Goal: Task Accomplishment & Management: Manage account settings

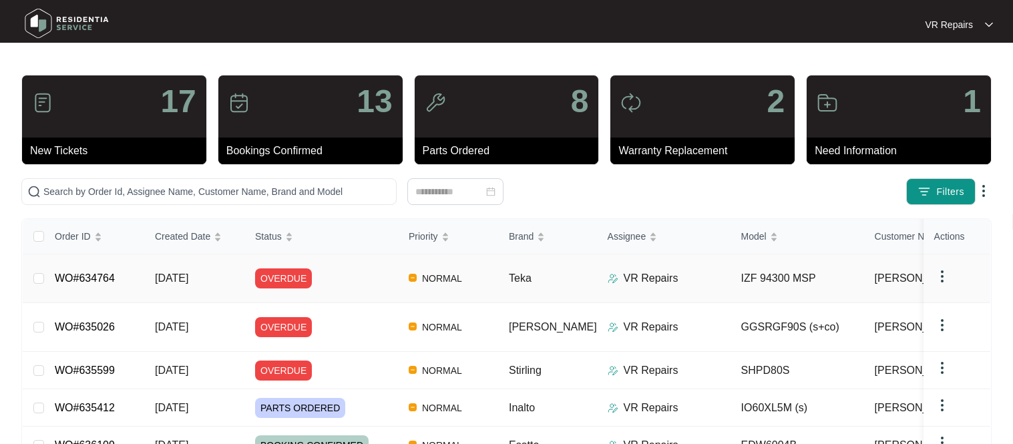
scroll to position [118, 0]
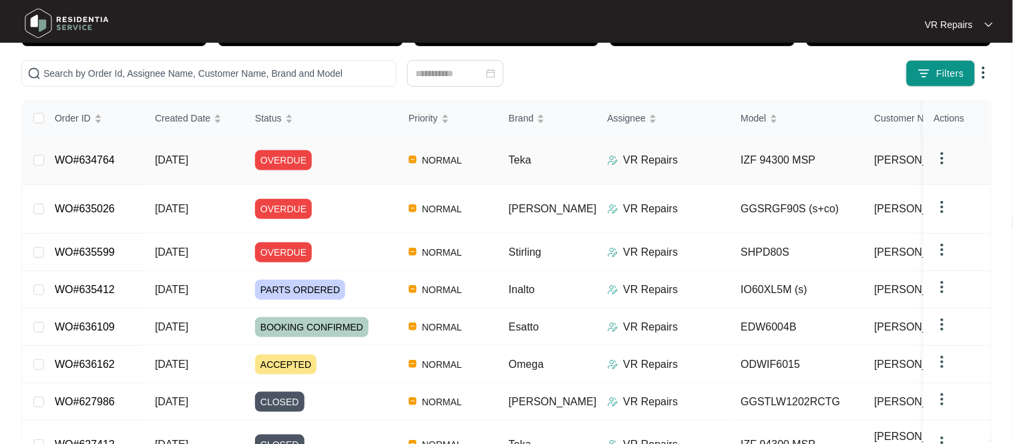
click at [94, 154] on link "WO#634764" at bounding box center [85, 159] width 60 height 11
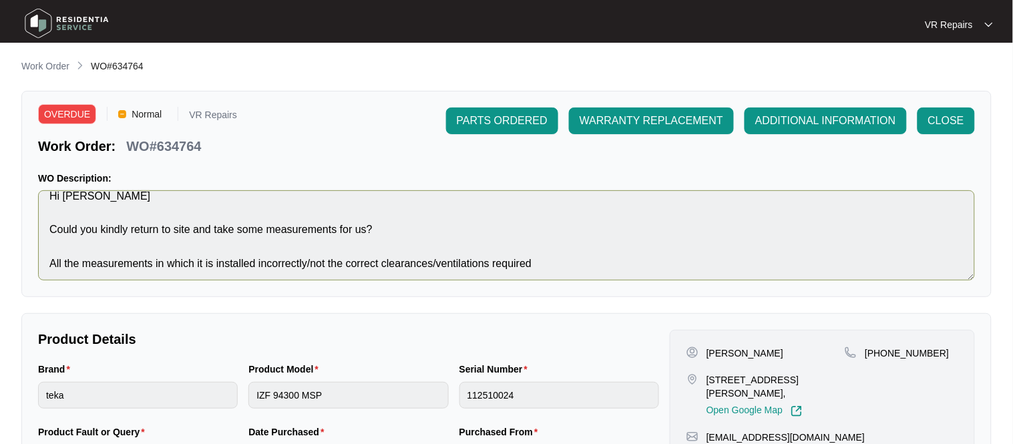
scroll to position [50, 0]
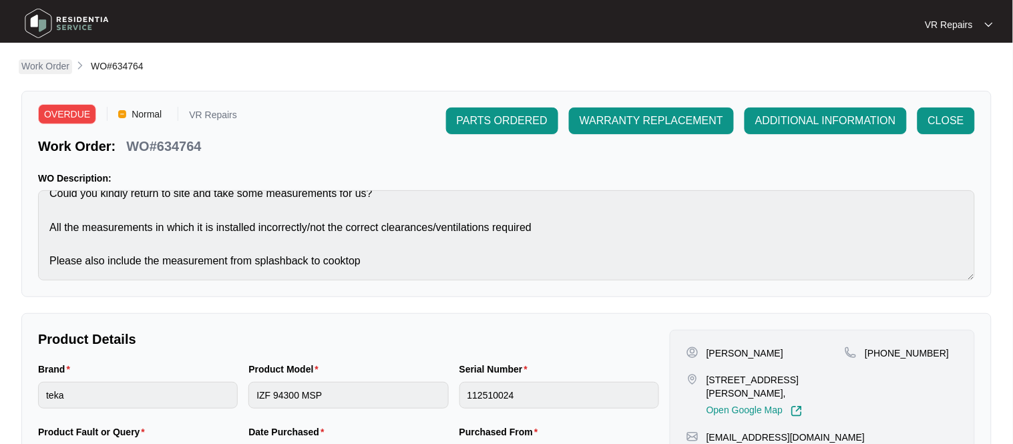
click at [62, 63] on p "Work Order" at bounding box center [45, 65] width 48 height 13
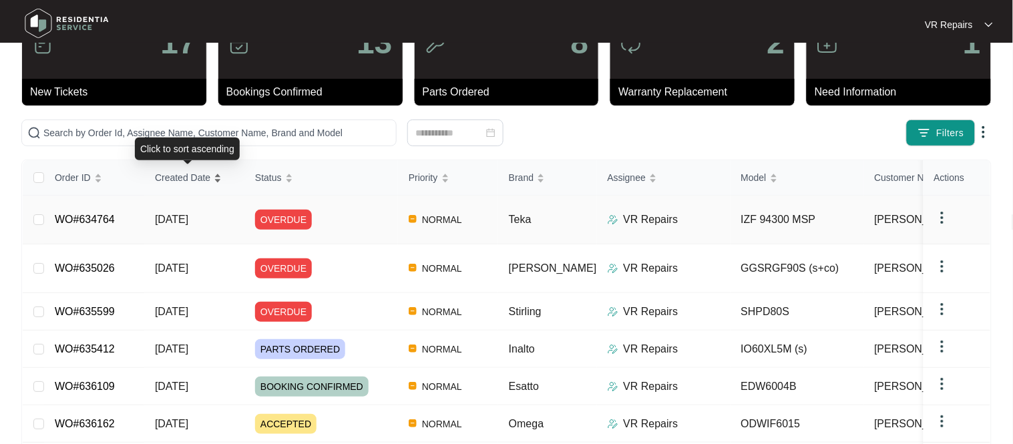
scroll to position [63, 0]
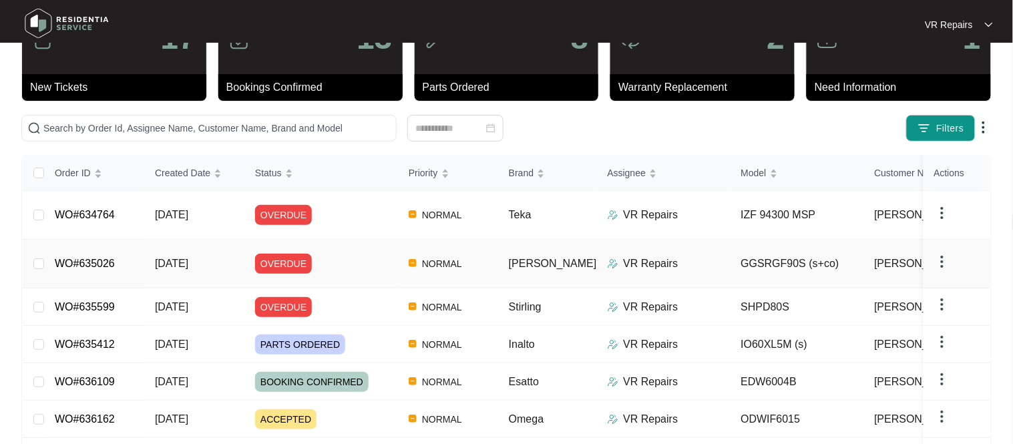
click at [104, 258] on link "WO#635026" at bounding box center [85, 263] width 60 height 11
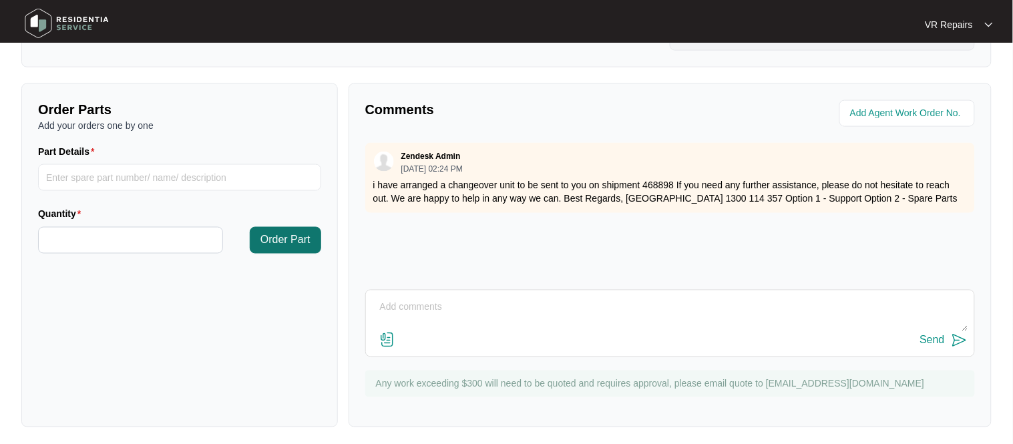
scroll to position [442, 0]
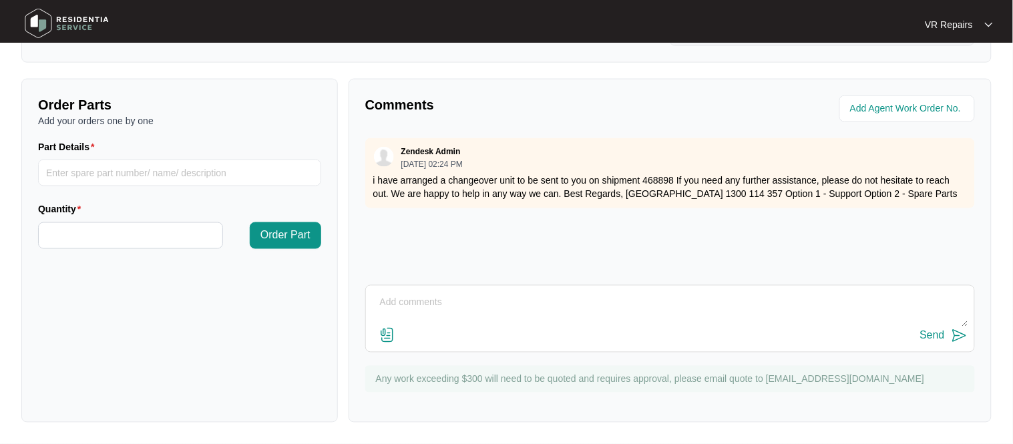
click at [391, 299] on textarea at bounding box center [670, 310] width 595 height 35
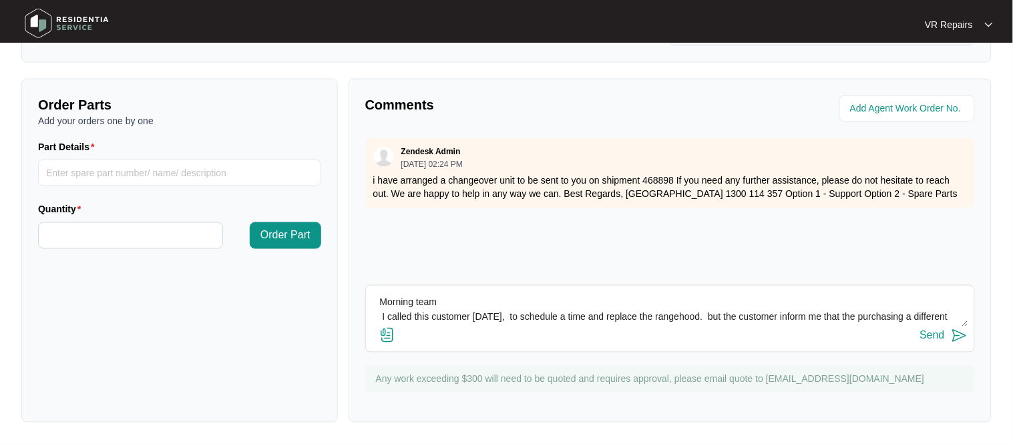
scroll to position [10, 0]
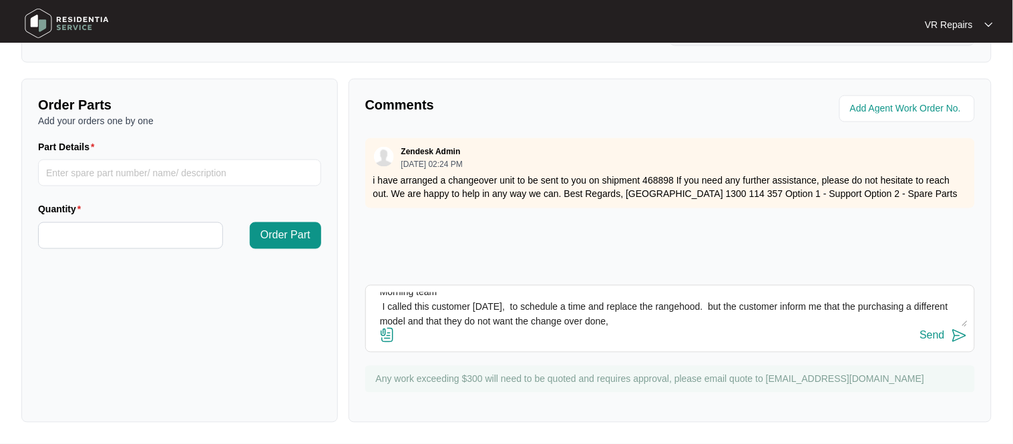
click at [875, 305] on textarea "Morning team I called this customer [DATE], to schedule a time and replace the …" at bounding box center [670, 310] width 595 height 35
click at [651, 319] on textarea "Morning team I called this customer [DATE], to schedule a time and replace the …" at bounding box center [670, 310] width 595 height 35
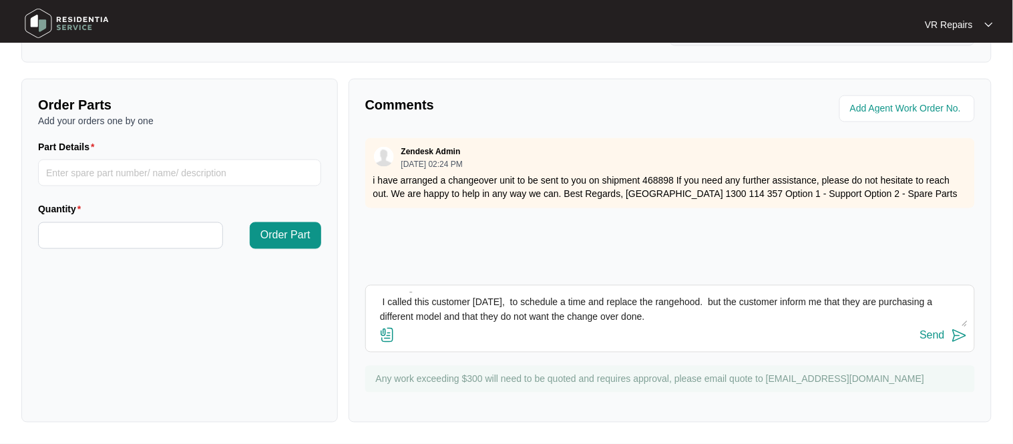
scroll to position [40, 0]
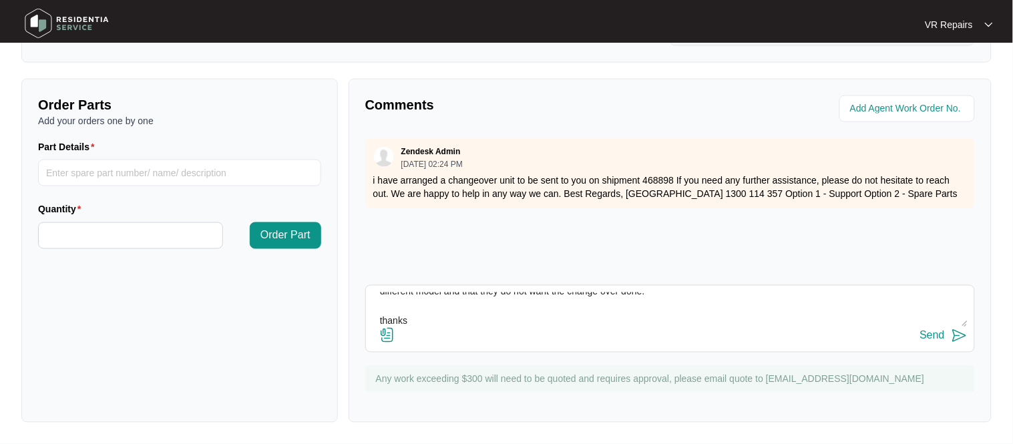
type textarea "Morning team I called this customer [DATE], to schedule a time and replace the …"
click at [937, 340] on div "Send" at bounding box center [933, 336] width 25 height 12
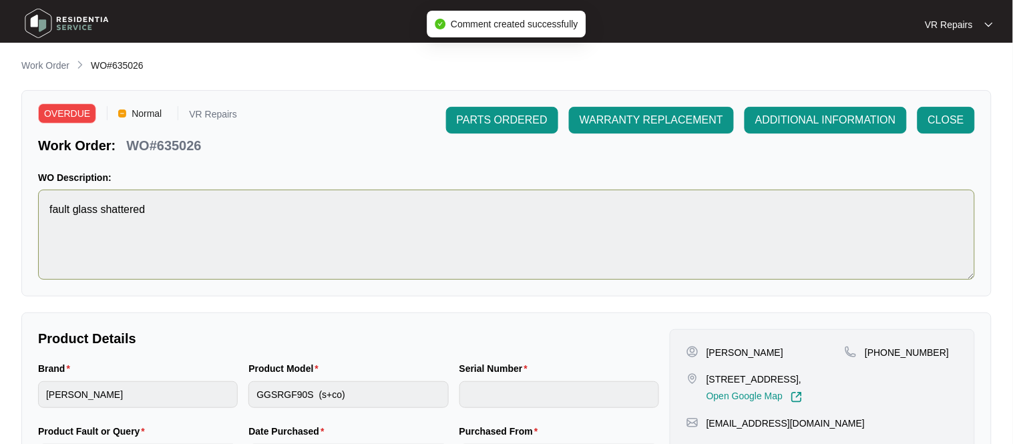
scroll to position [0, 0]
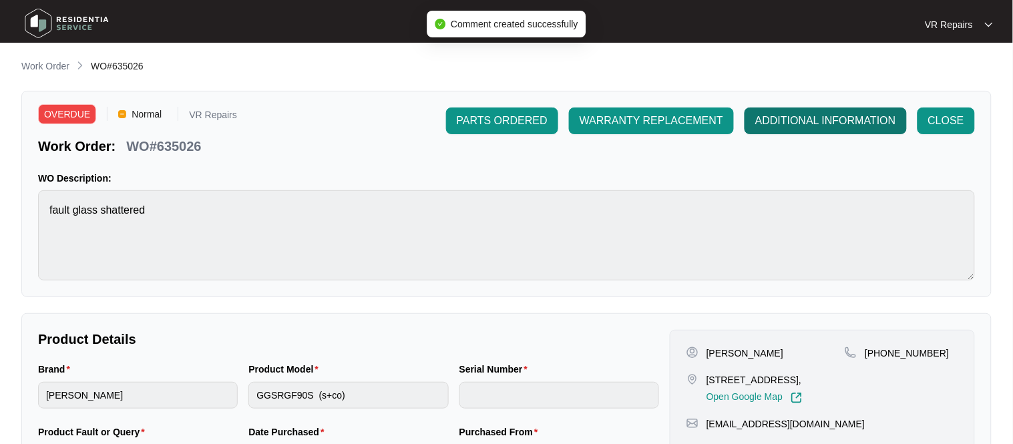
click at [801, 122] on span "ADDITIONAL INFORMATION" at bounding box center [826, 121] width 141 height 16
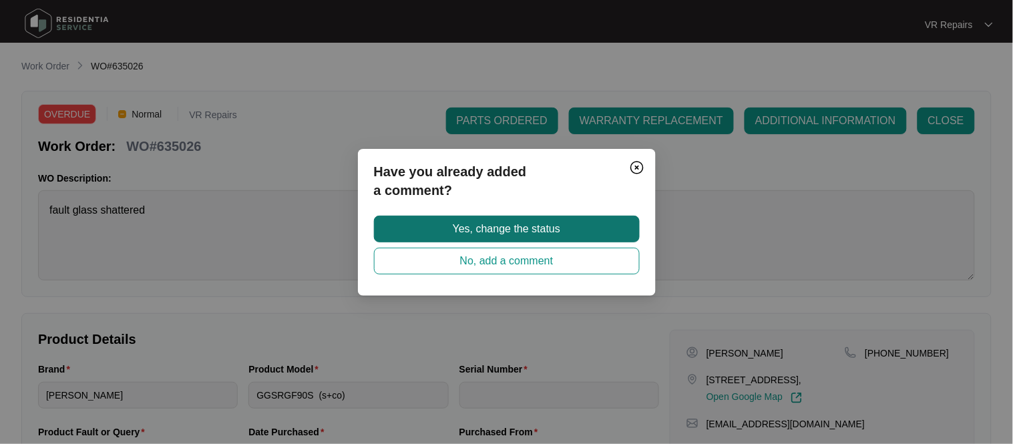
click at [570, 236] on button "Yes, change the status" at bounding box center [507, 229] width 266 height 27
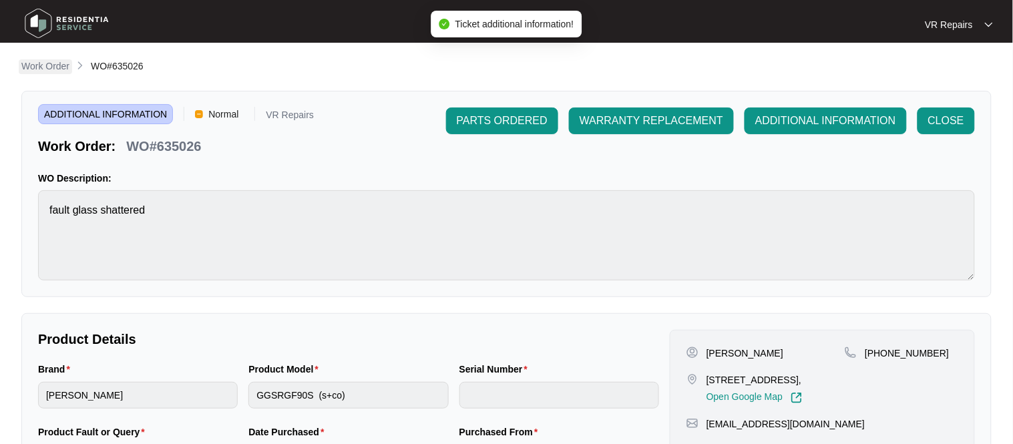
click at [32, 63] on p "Work Order" at bounding box center [45, 65] width 48 height 13
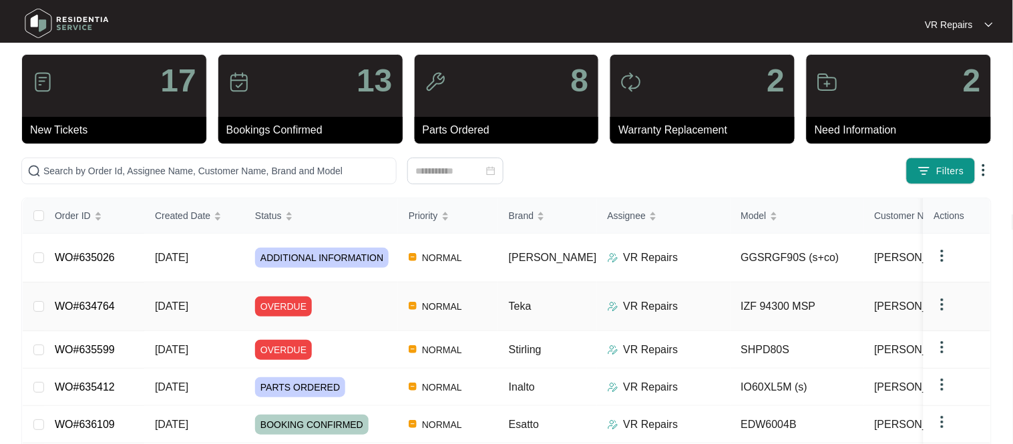
scroll to position [22, 0]
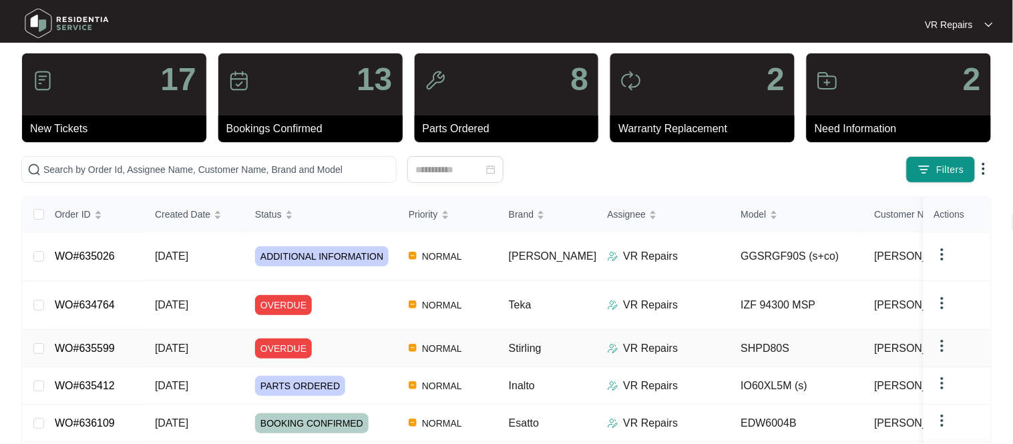
click at [113, 343] on link "WO#635599" at bounding box center [85, 348] width 60 height 11
